Goal: Task Accomplishment & Management: Use online tool/utility

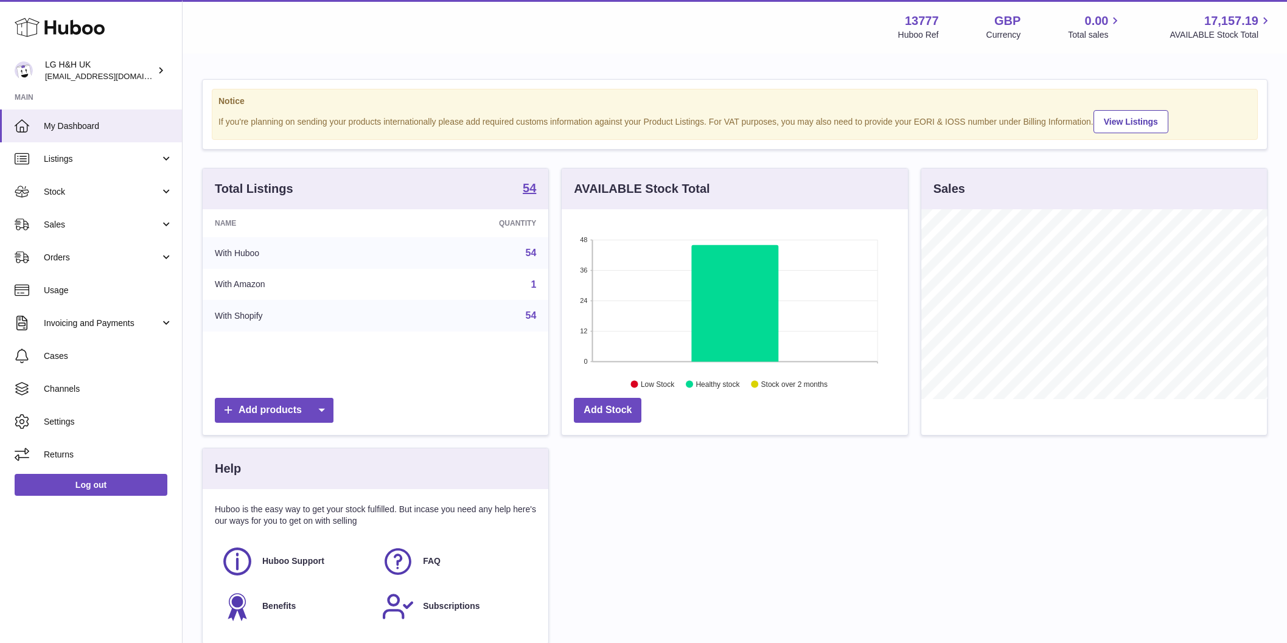
scroll to position [190, 346]
click at [83, 226] on span "Sales" at bounding box center [102, 225] width 116 height 12
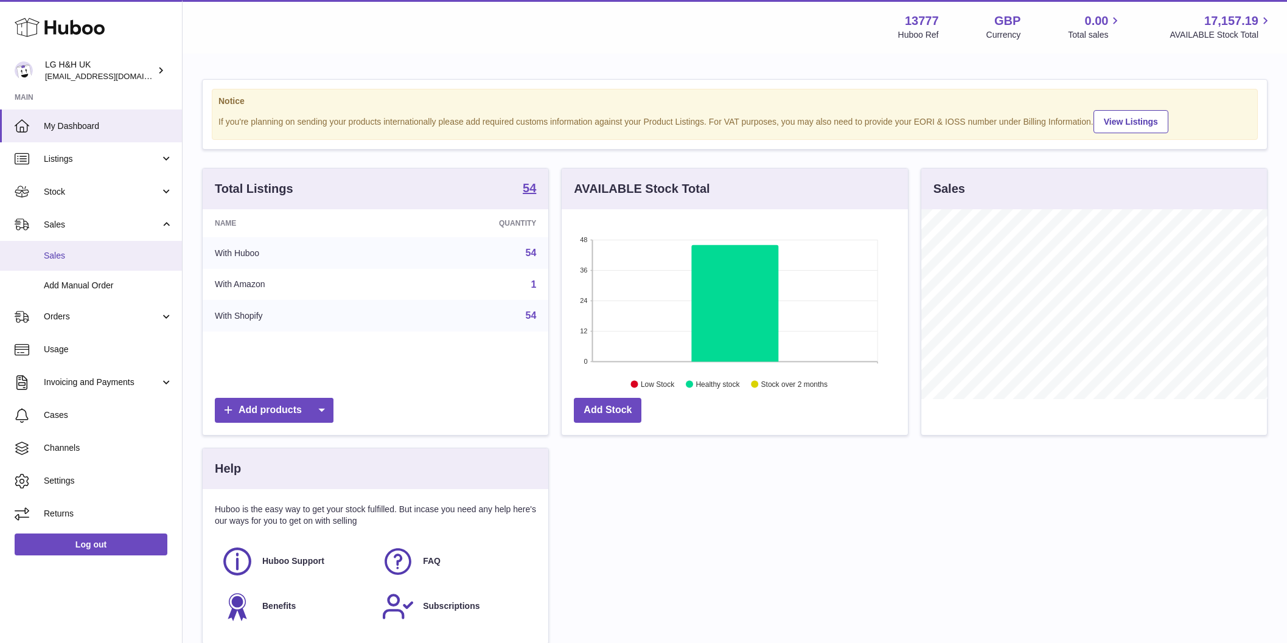
click at [67, 245] on link "Sales" at bounding box center [91, 256] width 182 height 30
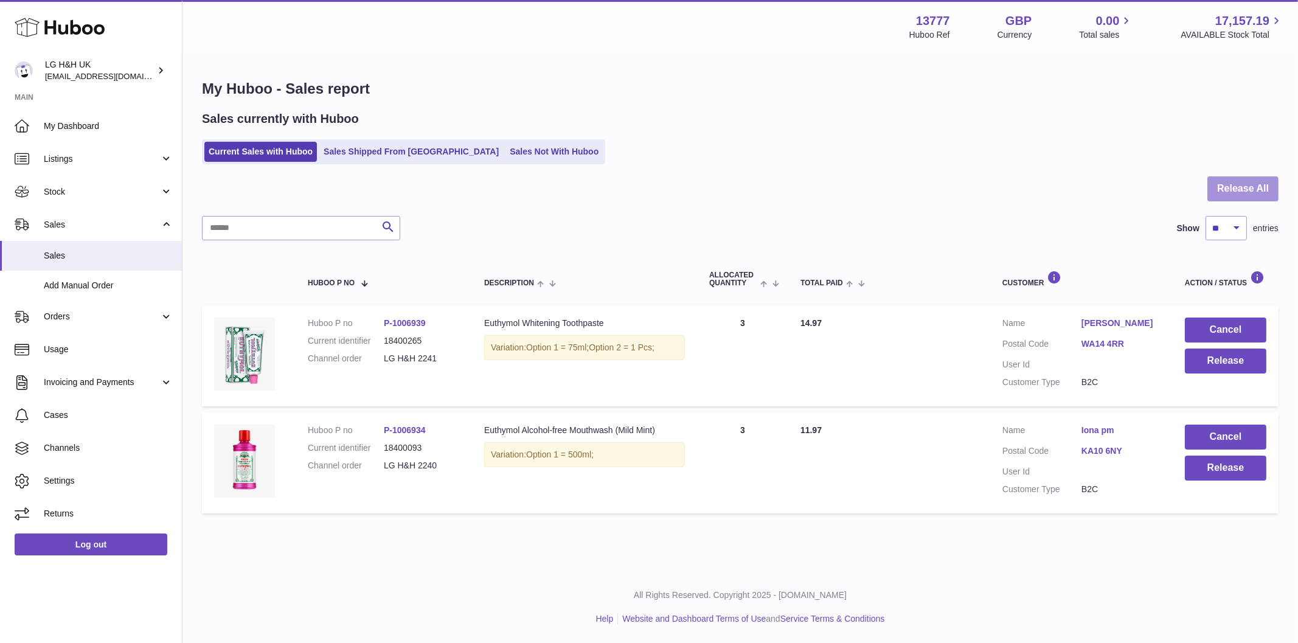
click at [1243, 184] on button "Release All" at bounding box center [1243, 188] width 71 height 25
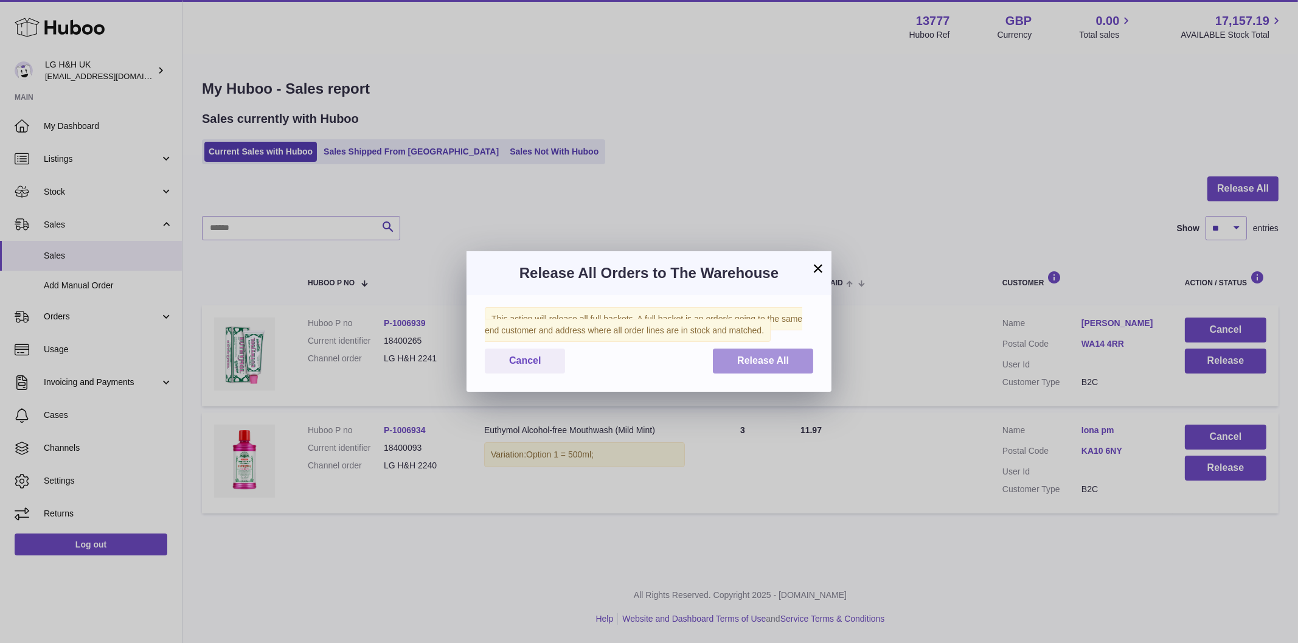
click at [770, 357] on span "Release All" at bounding box center [763, 360] width 52 height 10
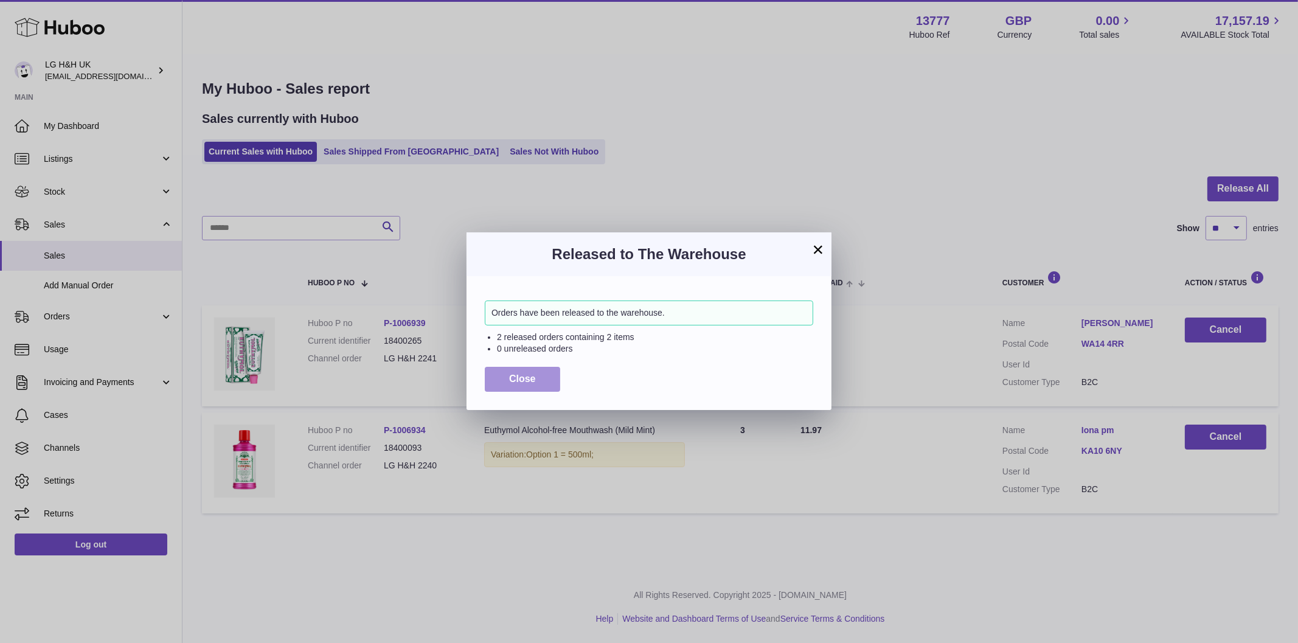
click at [504, 380] on button "Close" at bounding box center [522, 379] width 75 height 25
